Goal: Contribute content: Add original content to the website for others to see

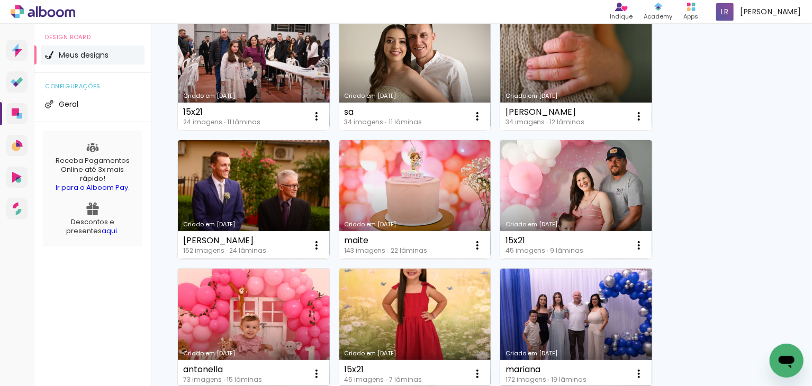
scroll to position [212, 0]
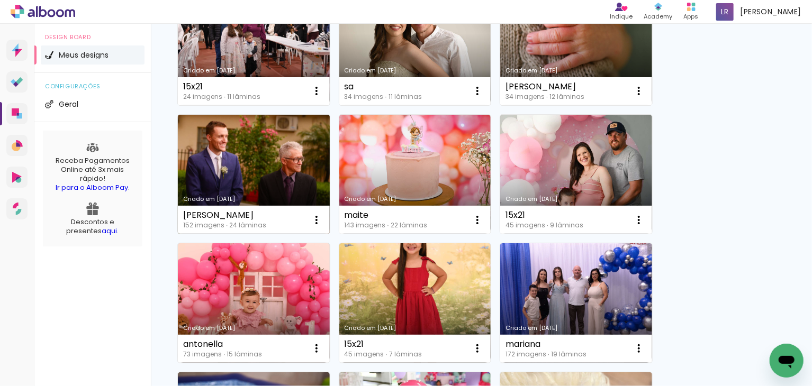
click at [233, 176] on link "Criado em [DATE]" at bounding box center [254, 175] width 152 height 120
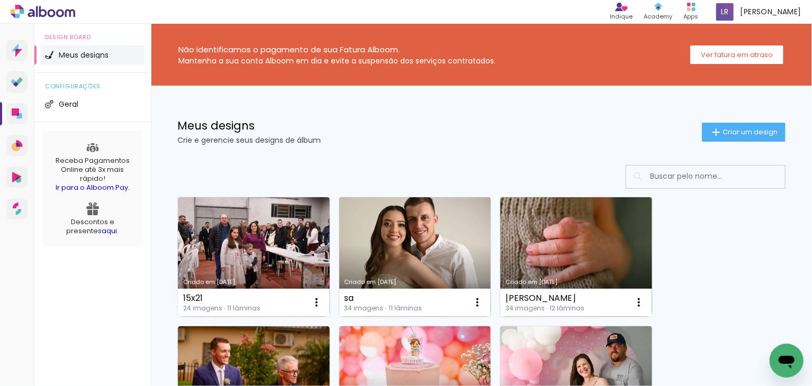
click at [399, 258] on link "Criado em [DATE]" at bounding box center [415, 257] width 152 height 120
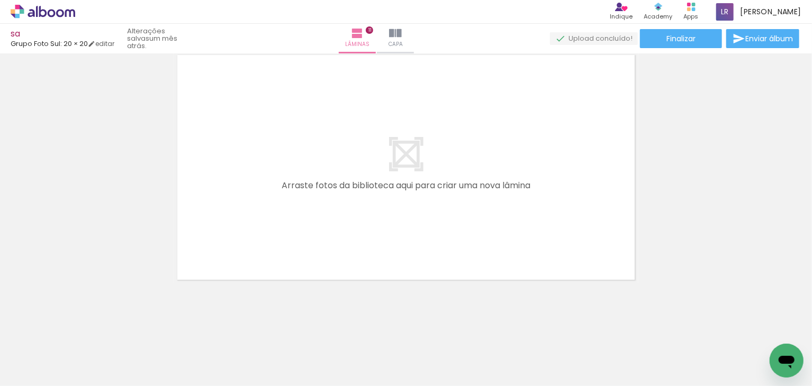
scroll to position [2721, 0]
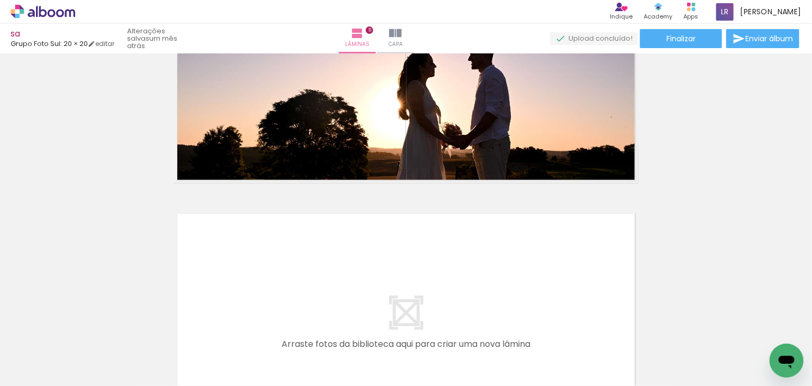
click at [28, 371] on span "Adicionar Fotos" at bounding box center [38, 372] width 32 height 12
click at [0, 0] on input "file" at bounding box center [0, 0] width 0 height 0
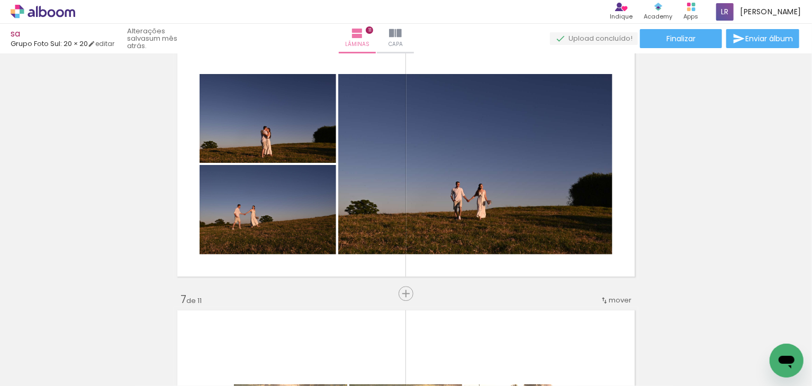
scroll to position [1239, 0]
